Goal: Information Seeking & Learning: Learn about a topic

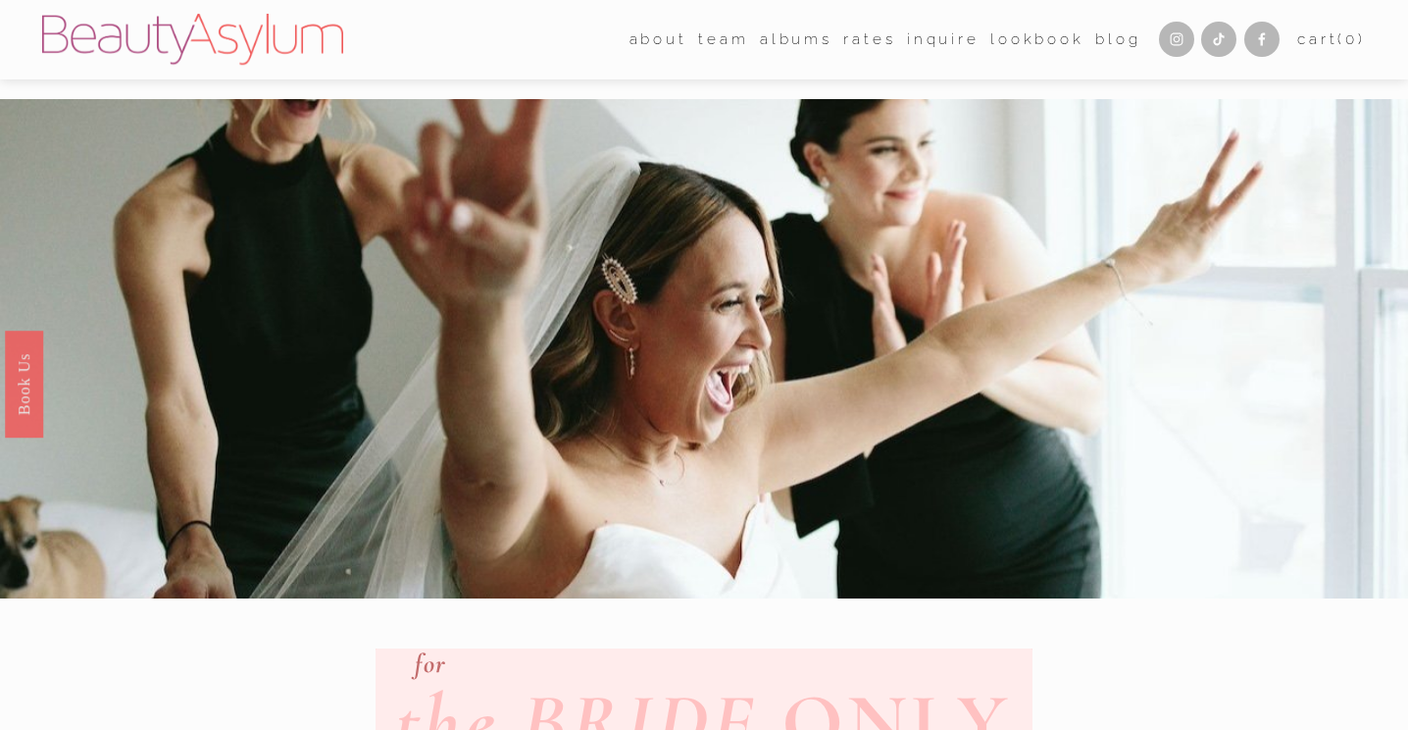
click at [1113, 41] on link "Blog" at bounding box center [1118, 40] width 45 height 30
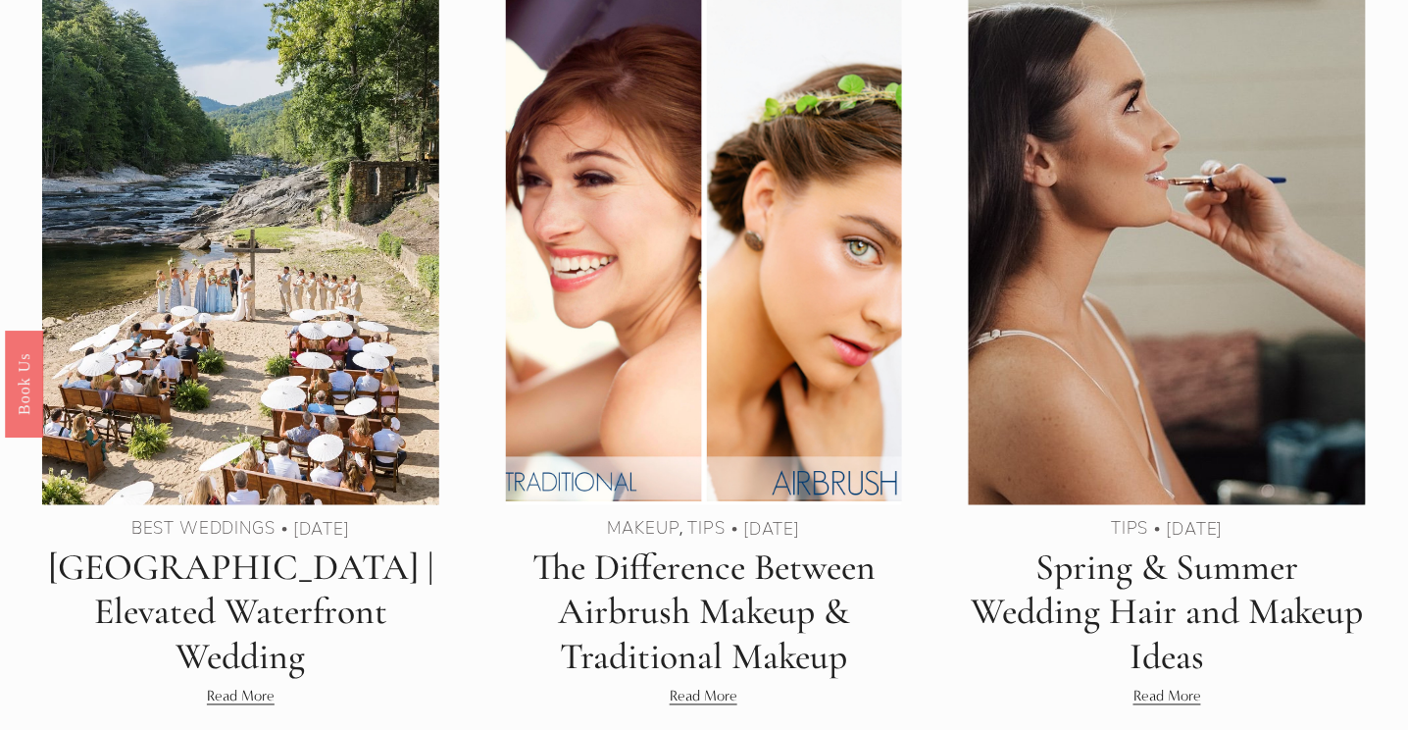
scroll to position [505, 0]
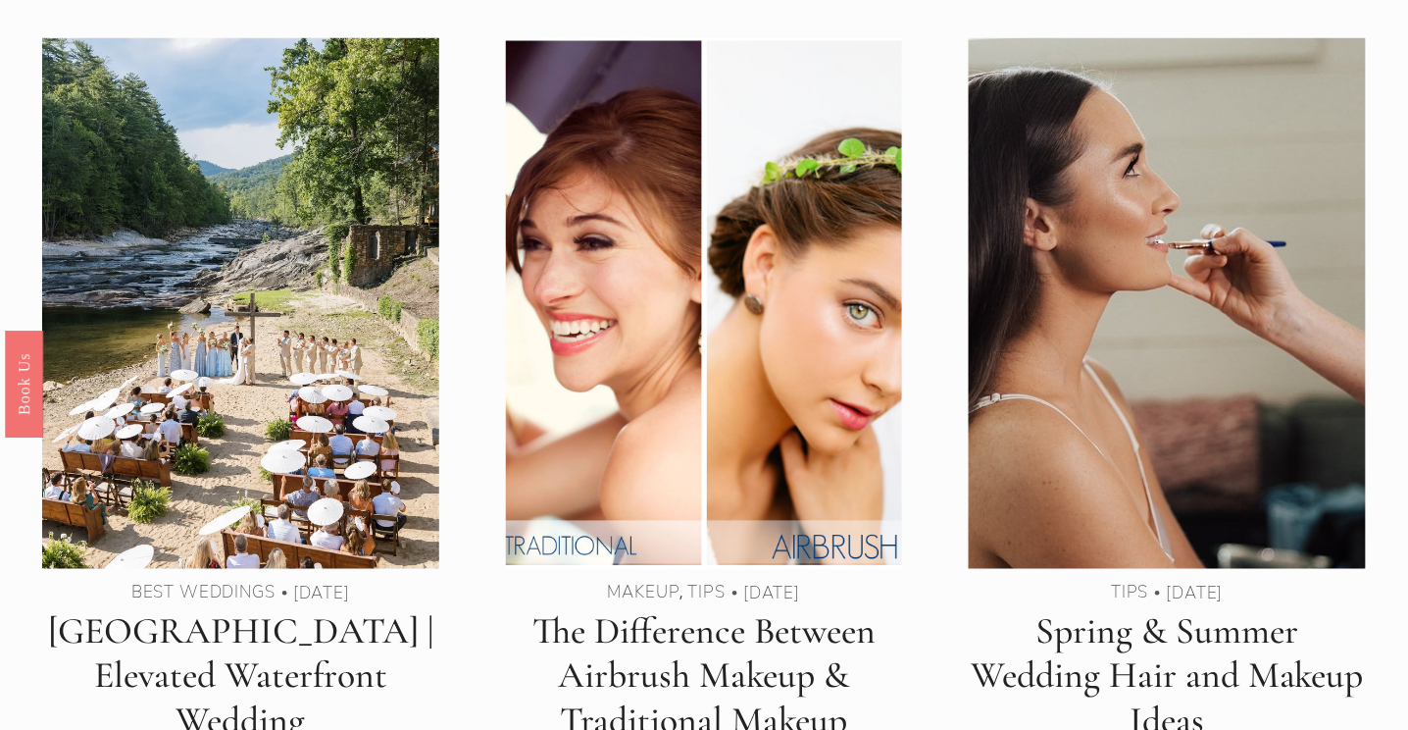
click at [226, 649] on link "[GEOGRAPHIC_DATA] | Elevated Waterfront Wedding" at bounding box center [240, 675] width 385 height 133
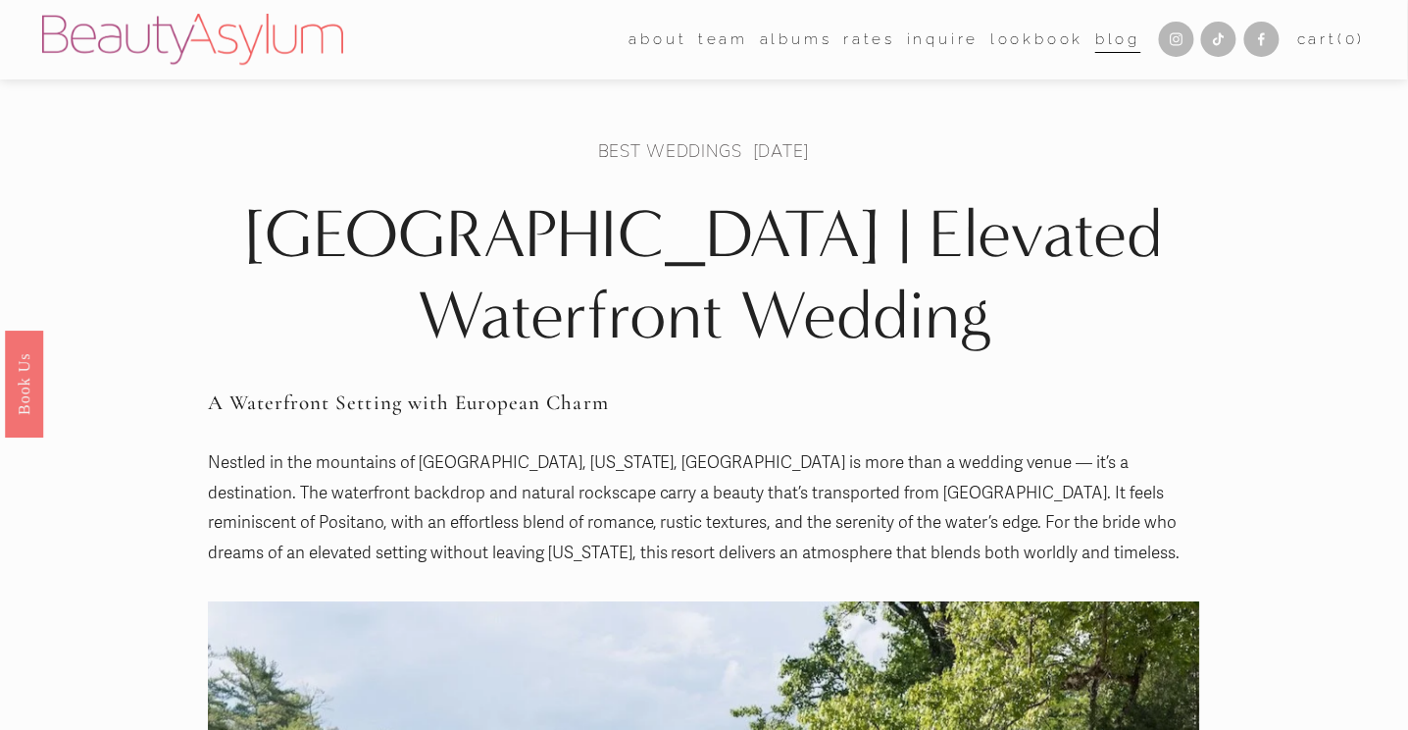
click at [1107, 43] on link "Blog" at bounding box center [1118, 40] width 45 height 30
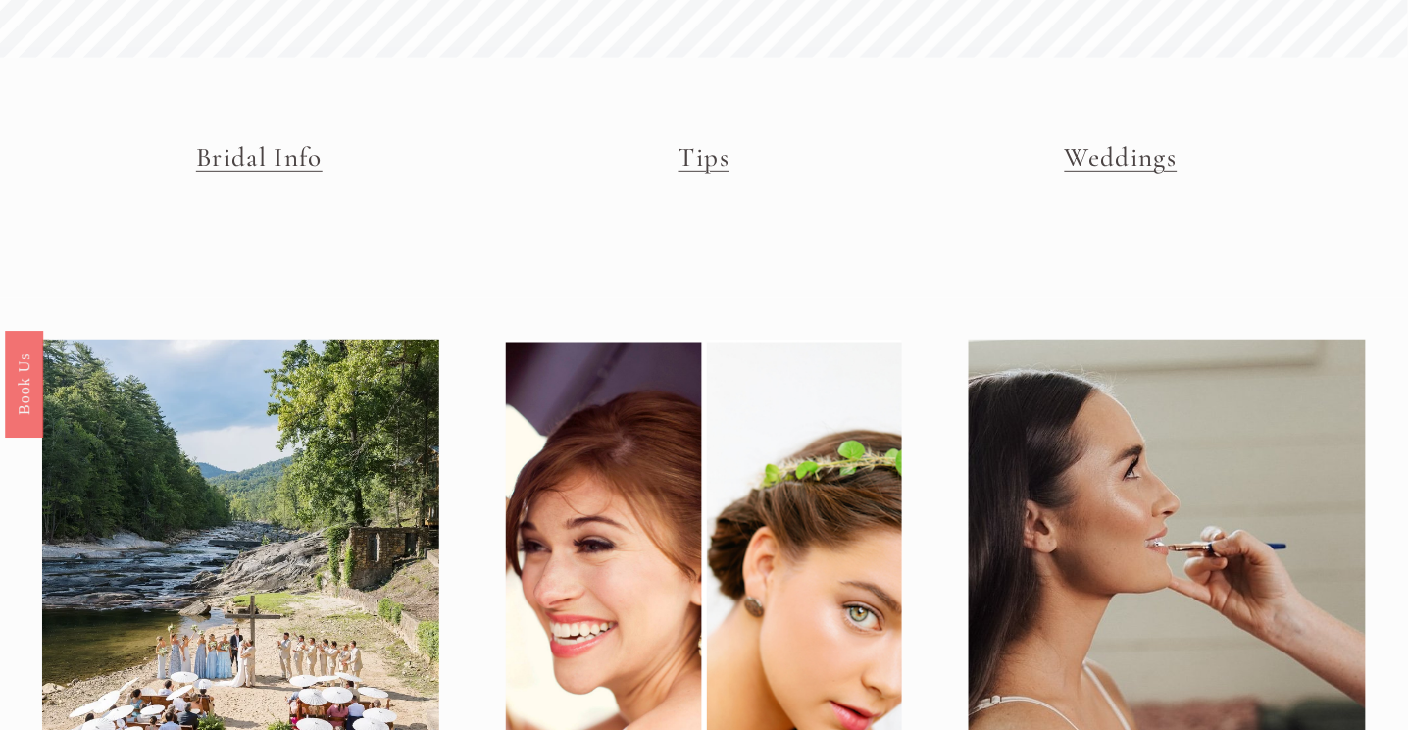
click at [354, 459] on img at bounding box center [240, 605] width 401 height 536
